Goal: Transaction & Acquisition: Book appointment/travel/reservation

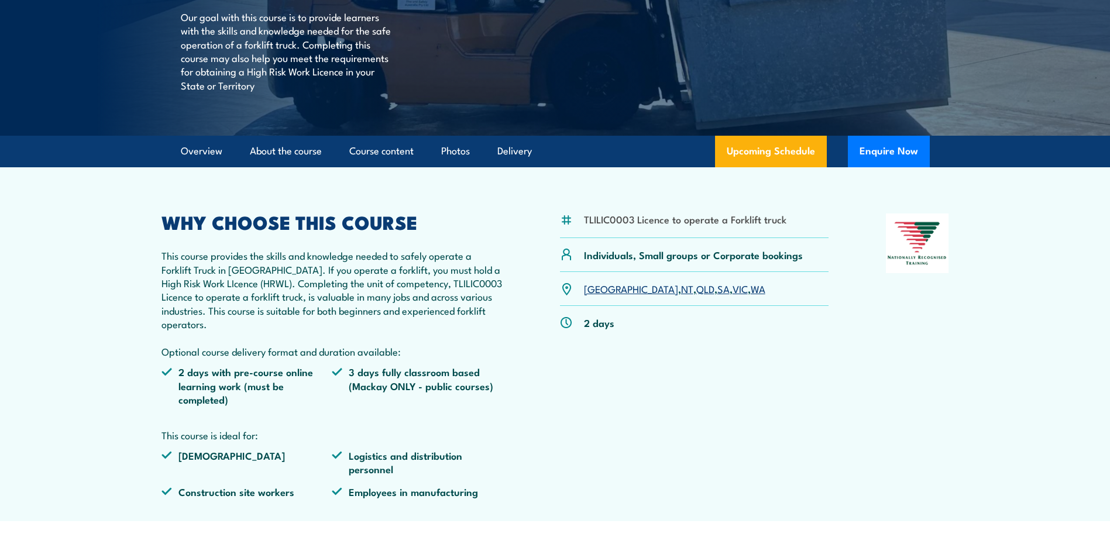
scroll to position [293, 0]
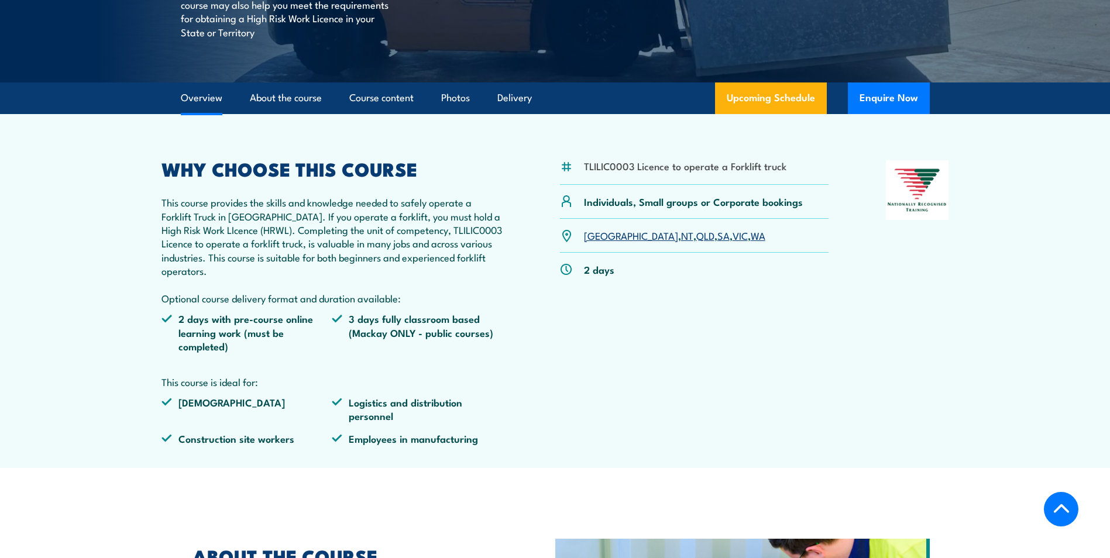
click at [696, 235] on link "QLD" at bounding box center [705, 235] width 18 height 14
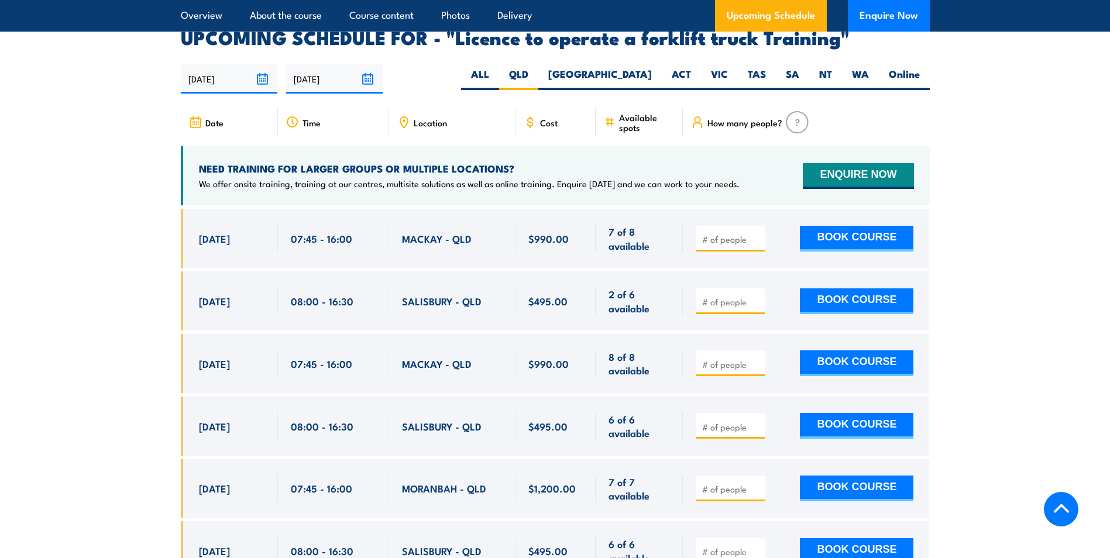
scroll to position [1958, 0]
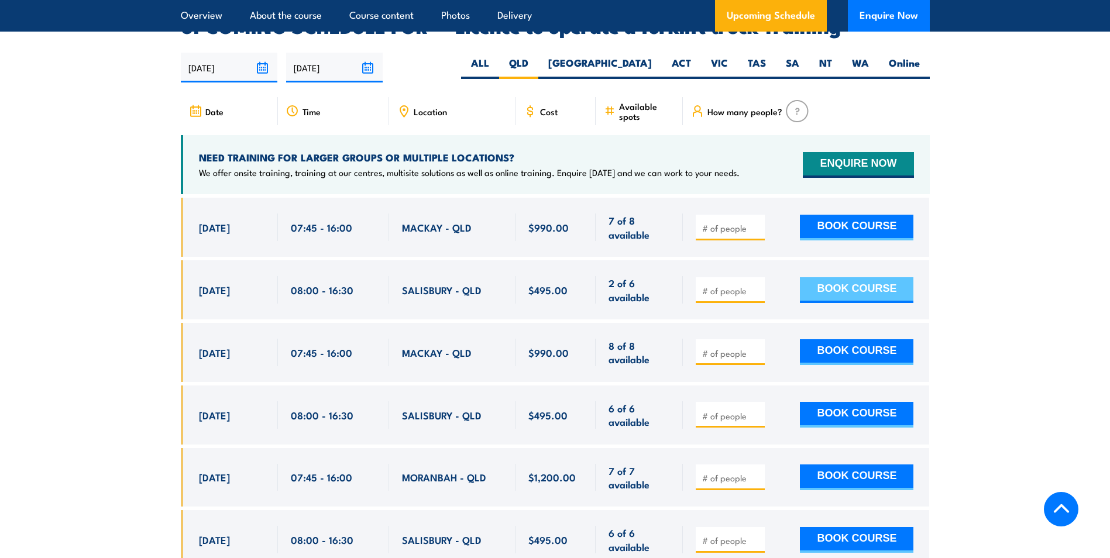
click at [814, 277] on button "BOOK COURSE" at bounding box center [857, 290] width 114 height 26
type input "1"
click at [820, 277] on button "BOOK COURSE" at bounding box center [857, 290] width 114 height 26
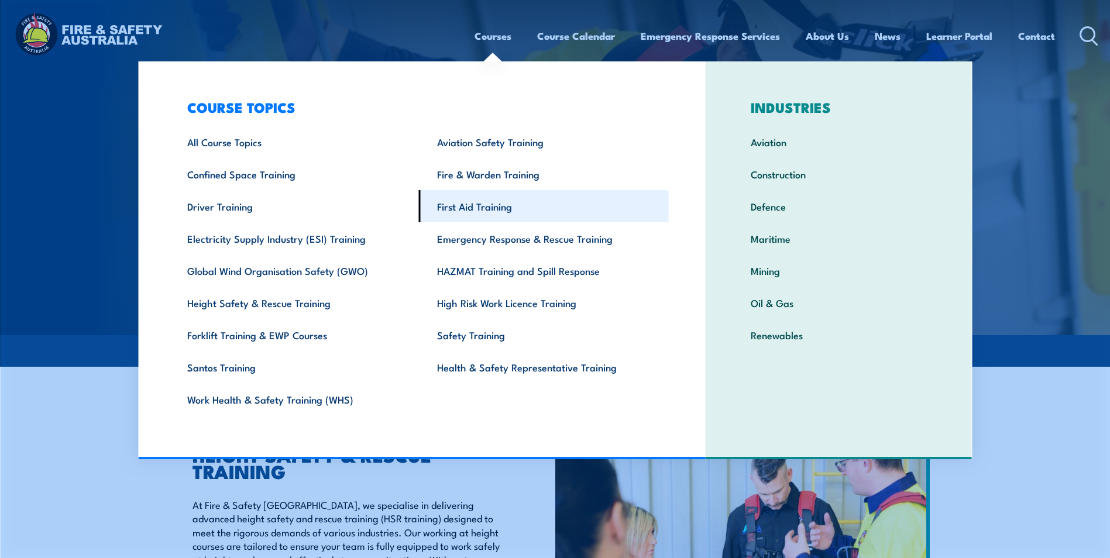
click at [496, 208] on link "First Aid Training" at bounding box center [544, 206] width 250 height 32
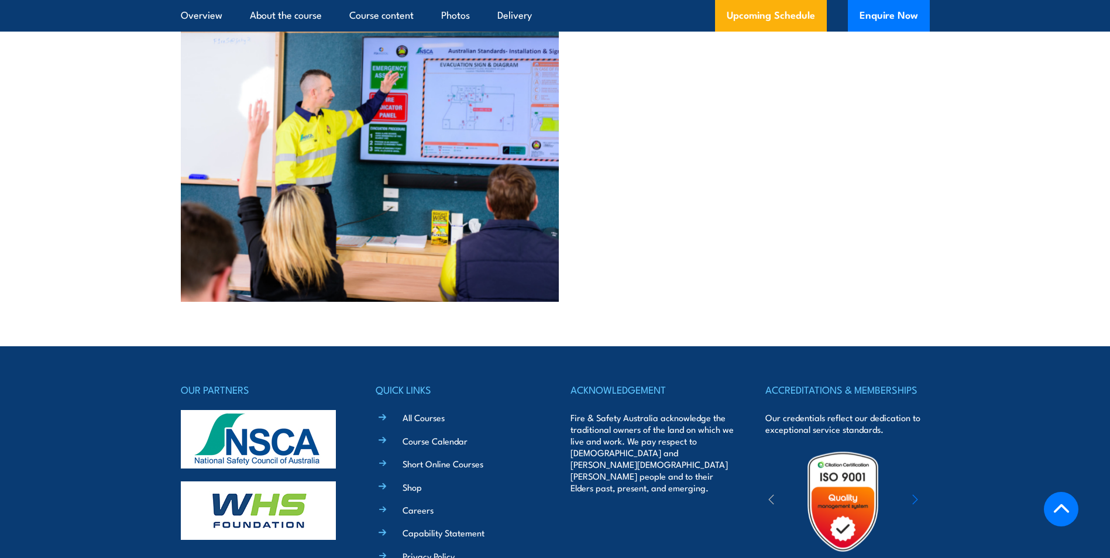
scroll to position [3516, 0]
